Goal: Communication & Community: Share content

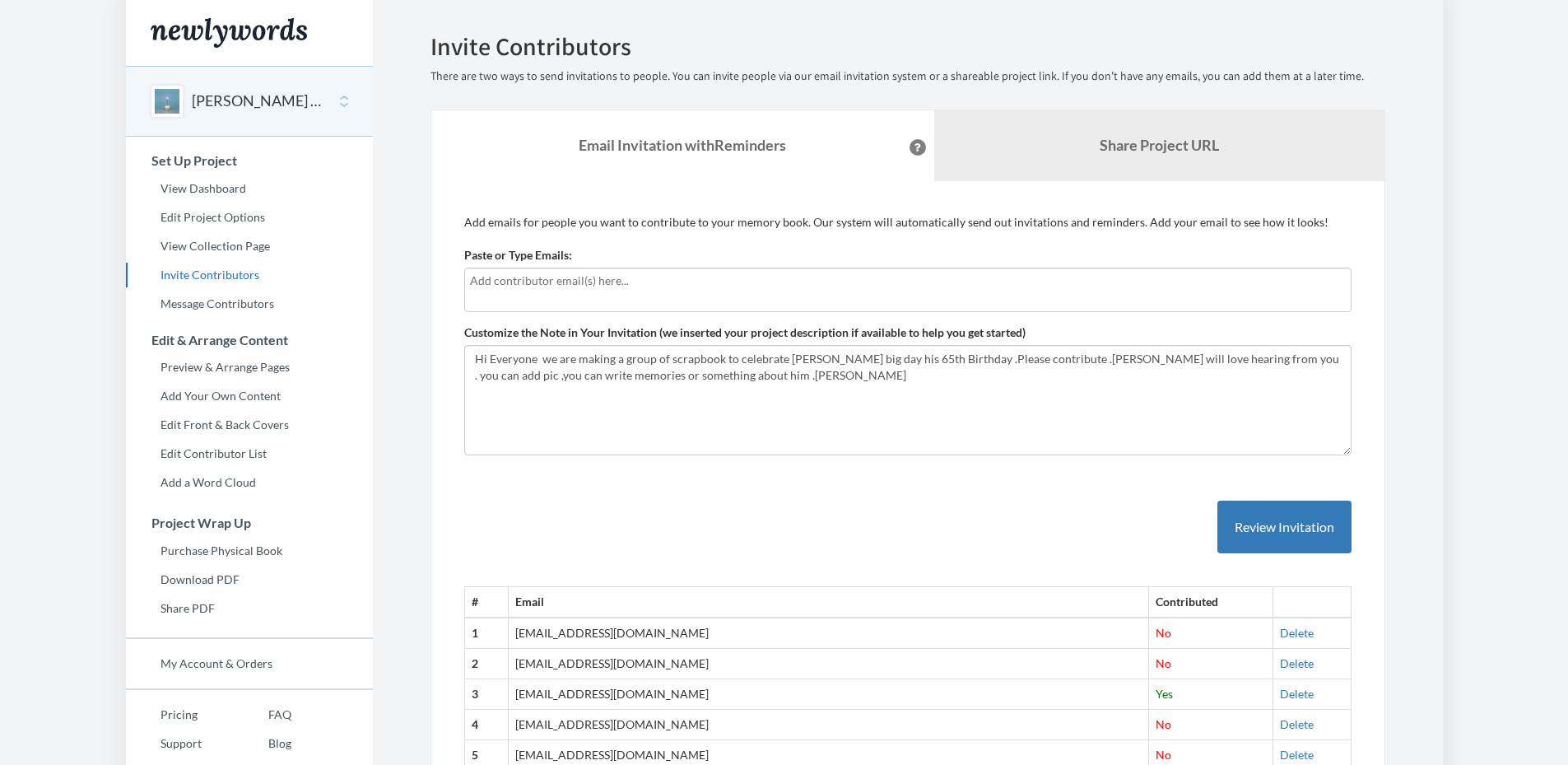
click at [555, 285] on input "text" at bounding box center [907, 281] width 876 height 18
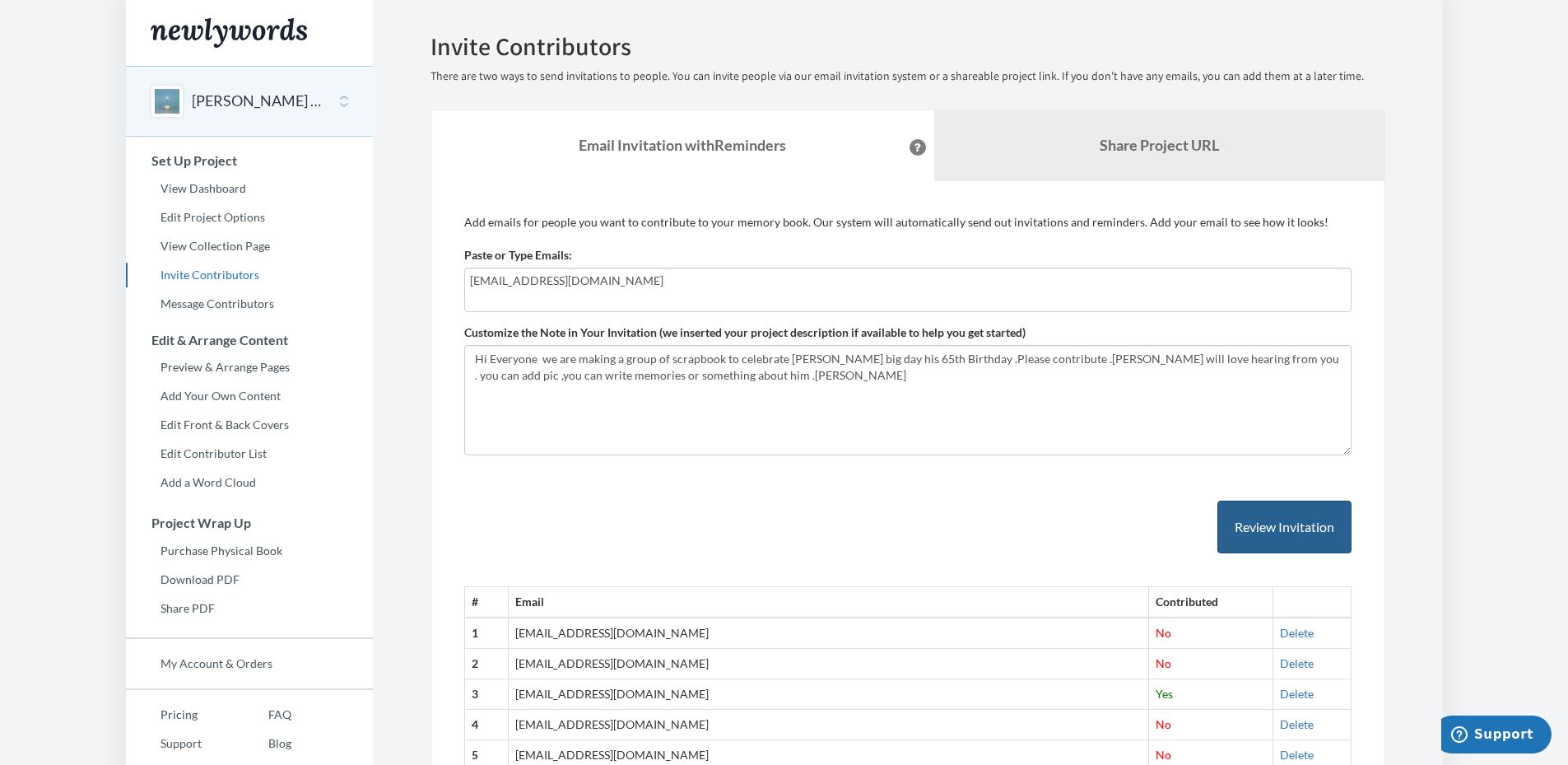
type input "[EMAIL_ADDRESS][DOMAIN_NAME]"
click at [1291, 532] on button "Review Invitation" at bounding box center [1284, 527] width 134 height 53
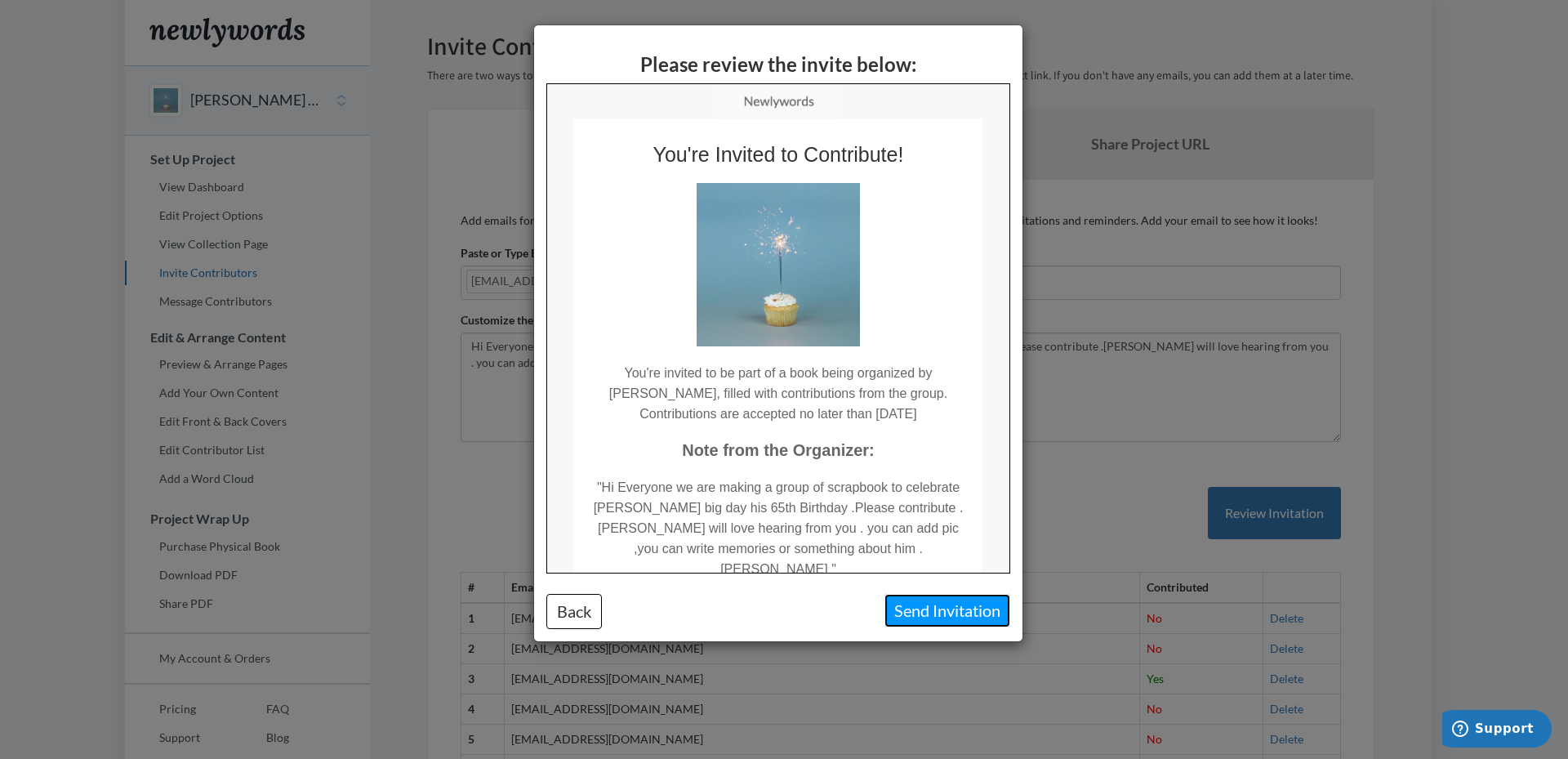
click at [951, 616] on button "Send Invitation" at bounding box center [946, 610] width 125 height 33
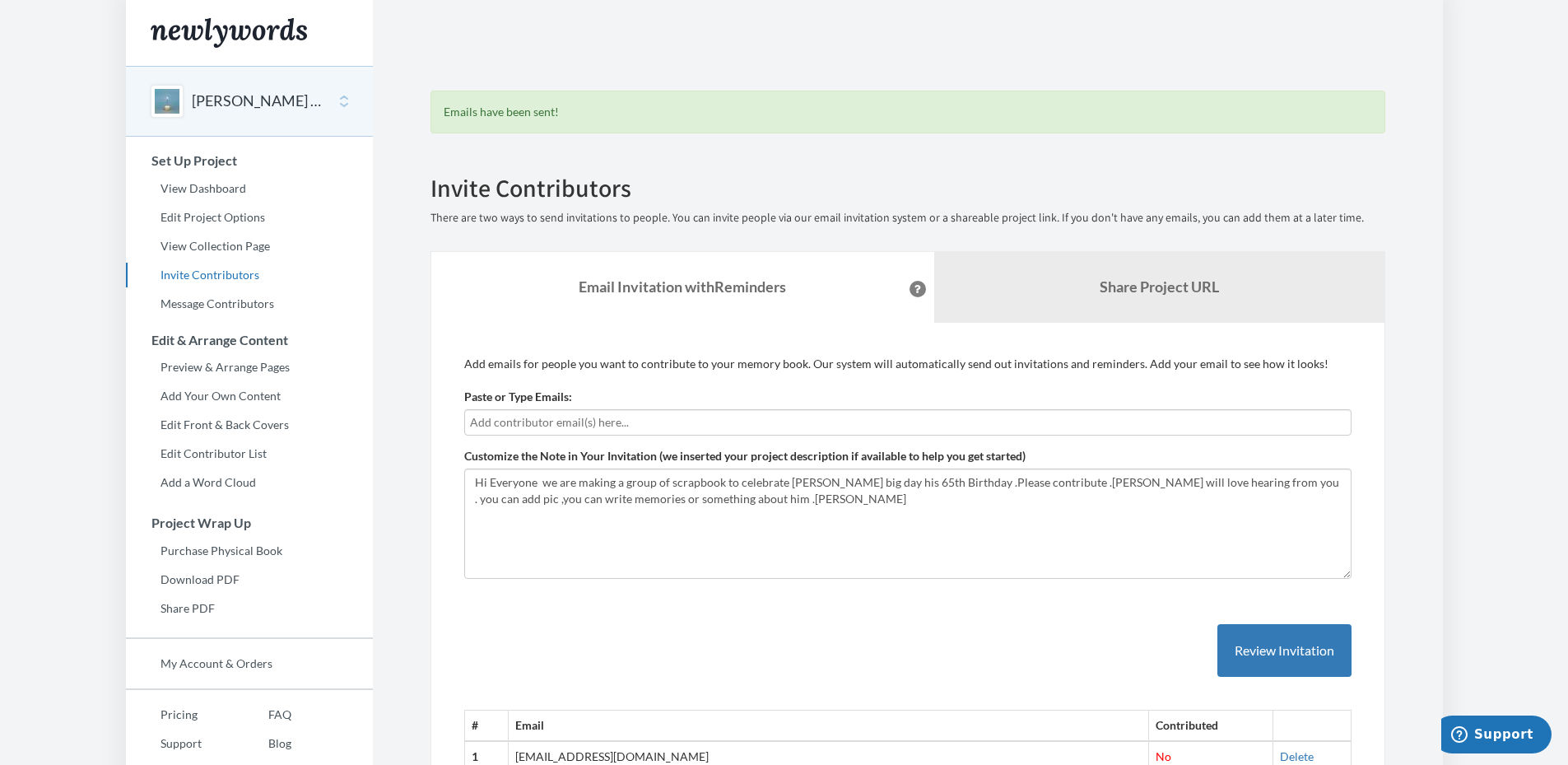
click at [248, 99] on button "[PERSON_NAME] 65th Birthday" at bounding box center [259, 101] width 133 height 22
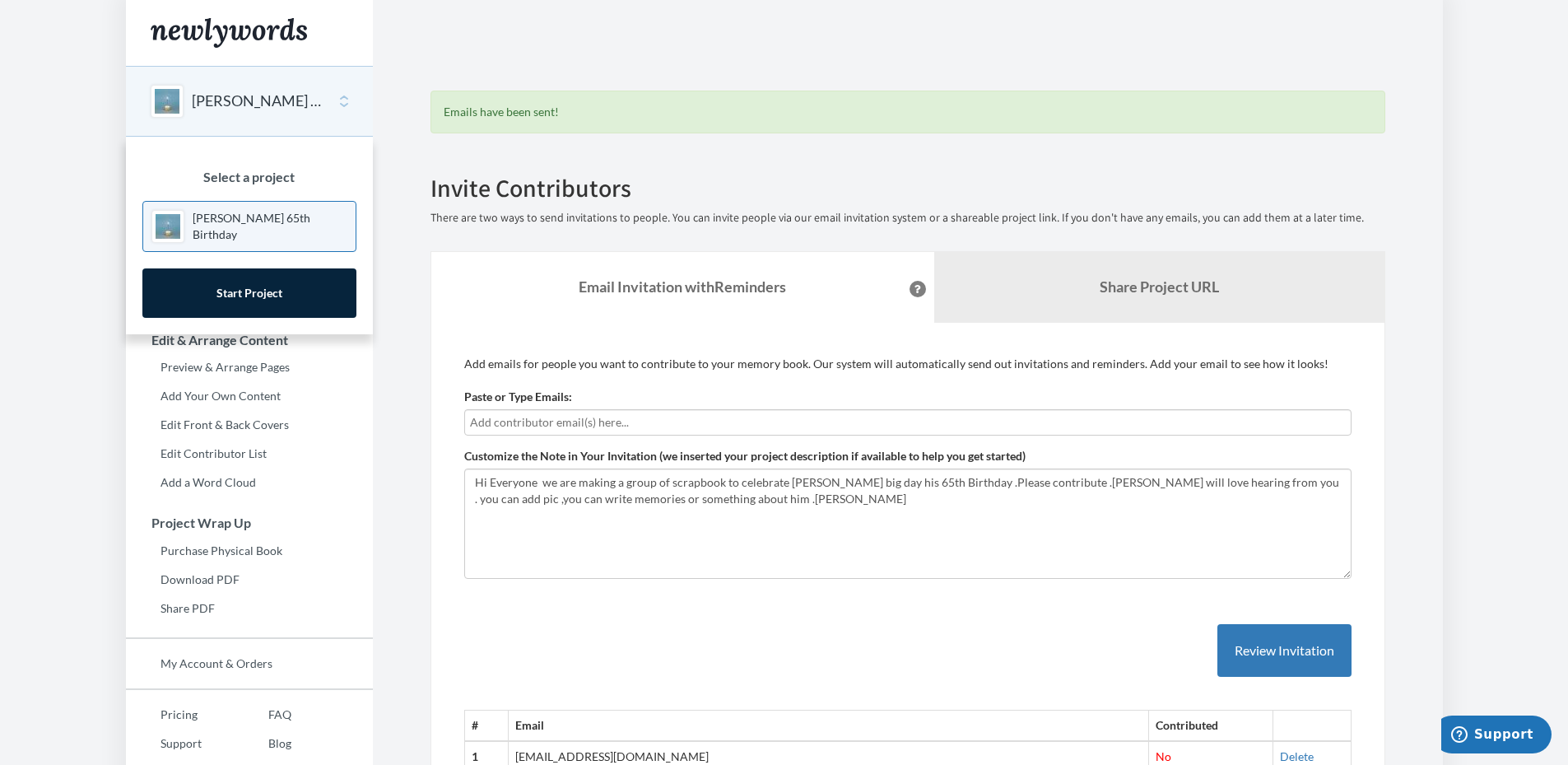
click at [1523, 175] on body "Main menu [PERSON_NAME] 65th Birthday Select a project [PERSON_NAME] 65th Birth…" at bounding box center [784, 382] width 1568 height 765
click at [242, 101] on button "[PERSON_NAME] 65th Birthday" at bounding box center [259, 101] width 133 height 22
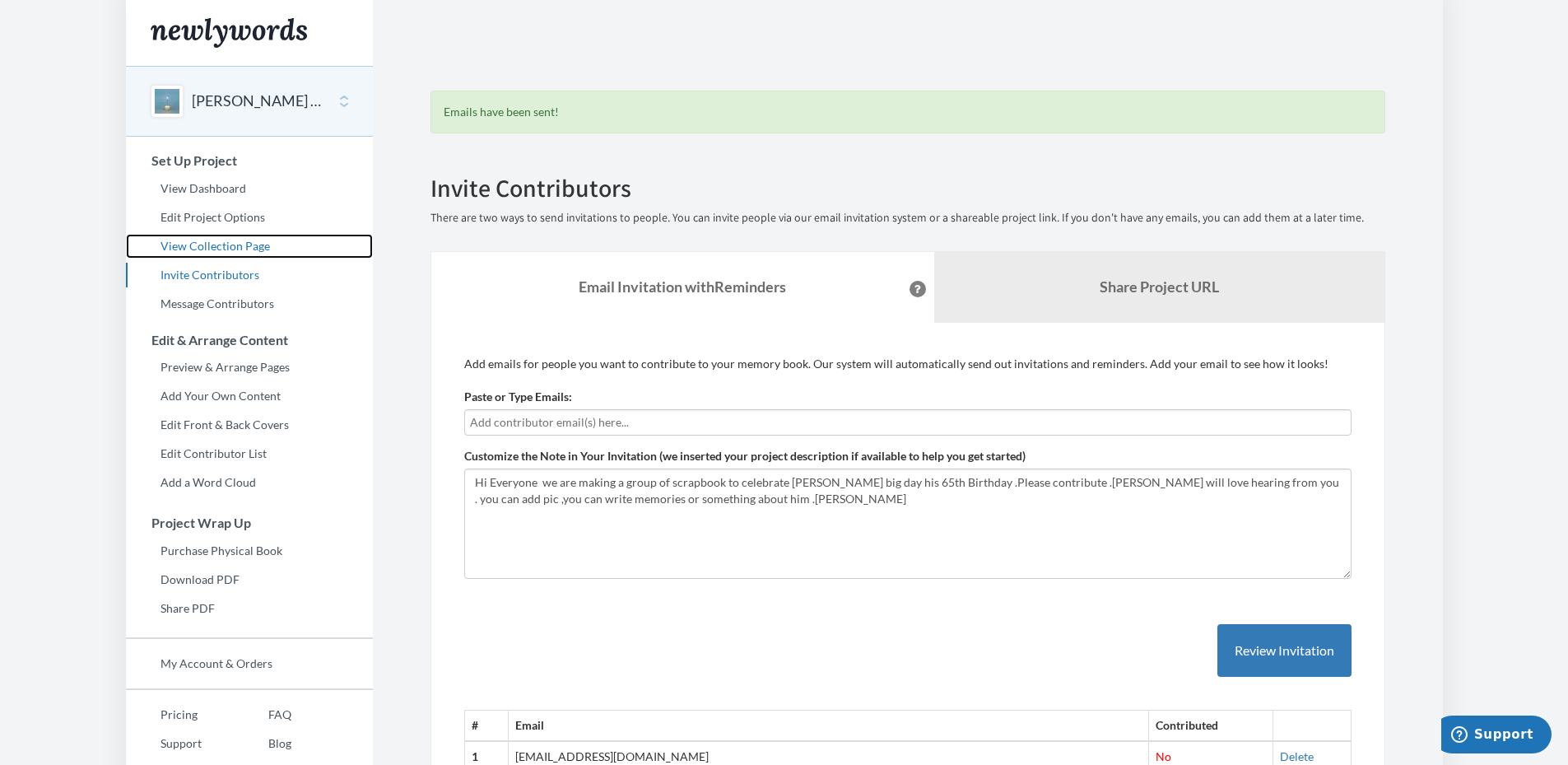
click at [218, 245] on link "View Collection Page" at bounding box center [249, 246] width 247 height 25
